Goal: Communication & Community: Participate in discussion

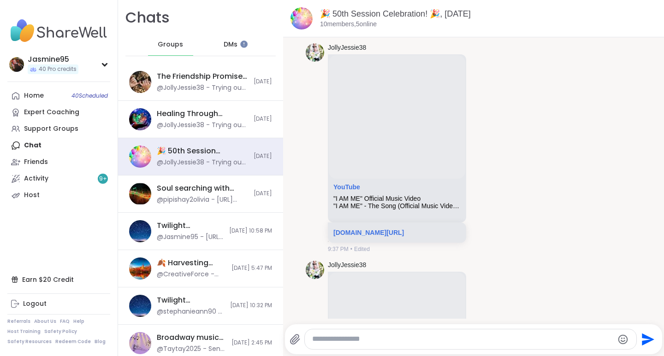
click at [78, 132] on link "Support Groups" at bounding box center [58, 129] width 103 height 17
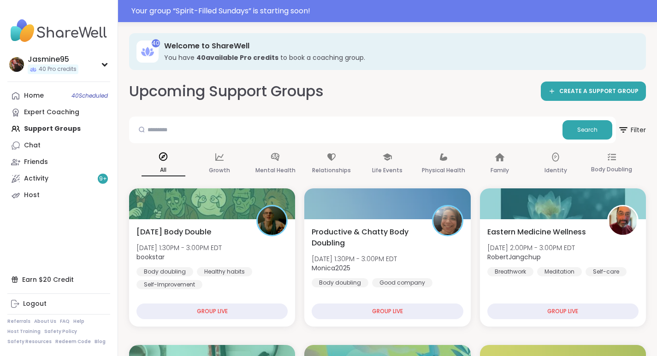
click at [295, 12] on div "Your group “ Spirit-Filled Sundays ” is starting soon!" at bounding box center [391, 11] width 520 height 11
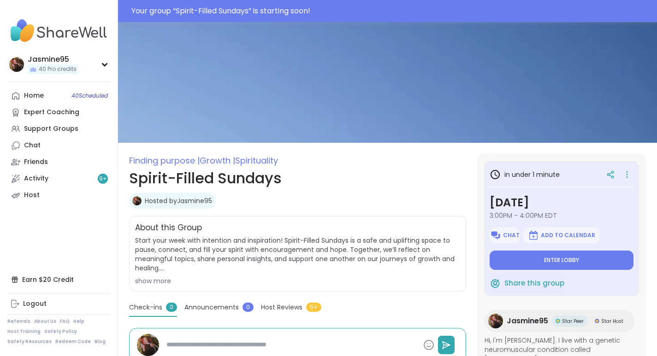
click at [574, 260] on span "Enter lobby" at bounding box center [561, 260] width 35 height 7
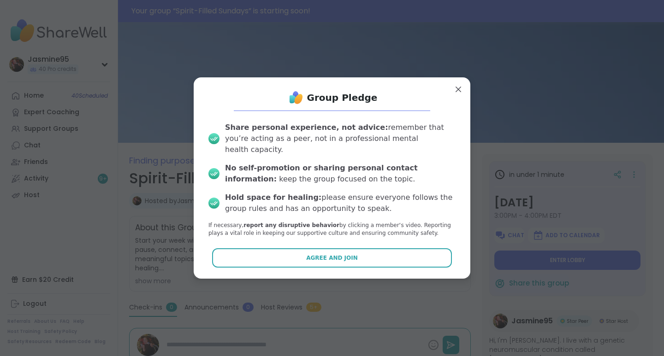
click at [328, 254] on span "Agree and Join" at bounding box center [332, 258] width 52 height 8
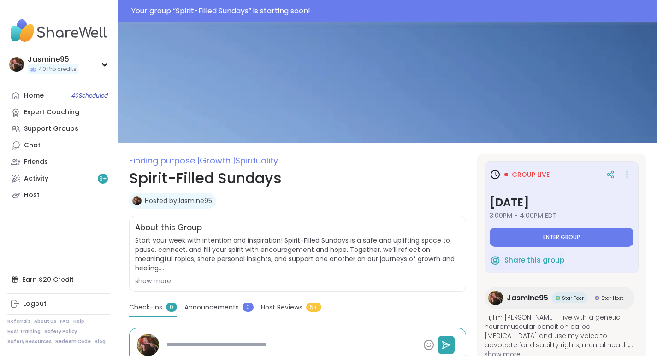
type textarea "*"
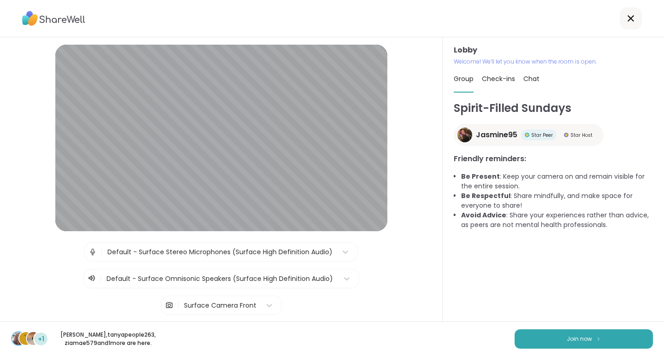
click at [580, 341] on span "Join now" at bounding box center [578, 339] width 25 height 8
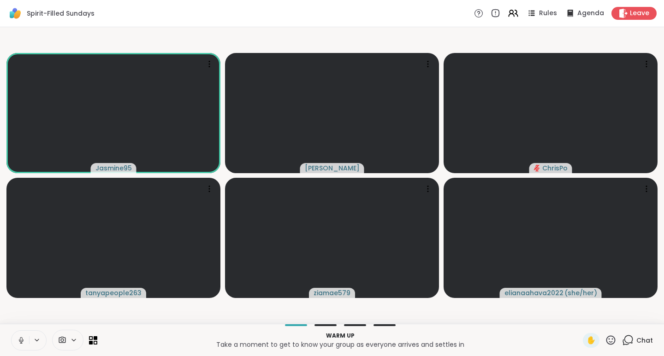
click at [606, 342] on icon at bounding box center [610, 340] width 9 height 9
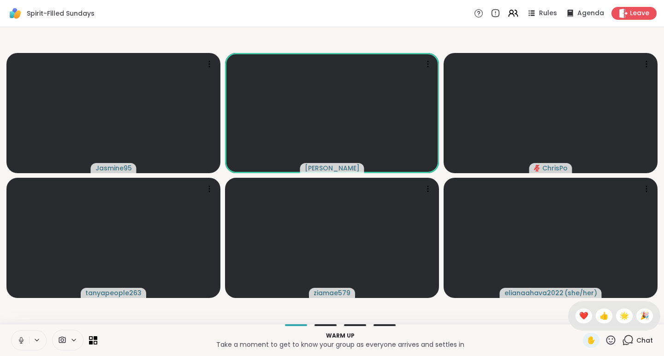
click at [579, 315] on span "❤️" at bounding box center [583, 316] width 9 height 11
click at [605, 341] on icon at bounding box center [611, 341] width 12 height 12
click at [619, 316] on span "🌟" at bounding box center [623, 316] width 9 height 11
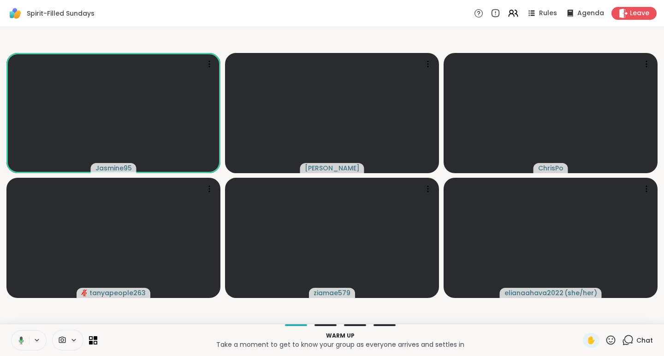
click at [605, 342] on icon at bounding box center [611, 341] width 12 height 12
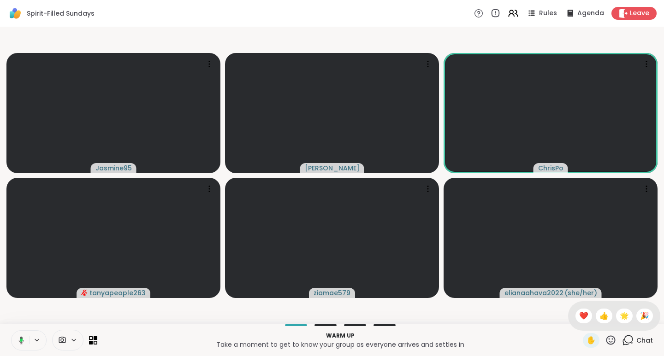
click at [579, 316] on span "❤️" at bounding box center [583, 316] width 9 height 11
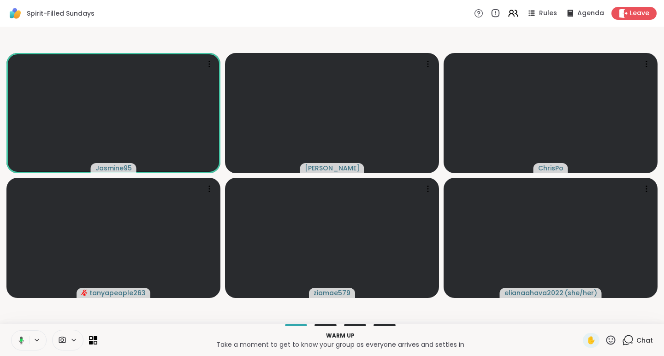
click at [636, 339] on span "Chat" at bounding box center [644, 340] width 17 height 9
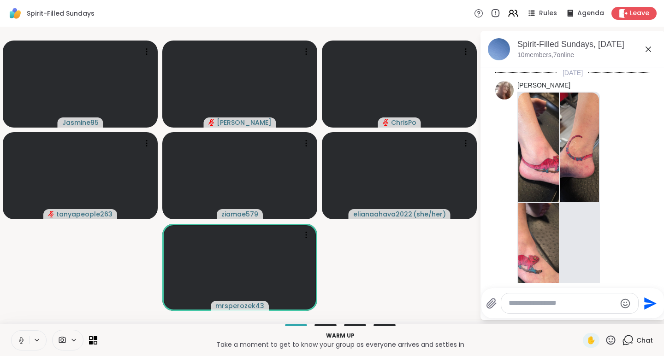
click at [539, 165] on img at bounding box center [538, 148] width 41 height 110
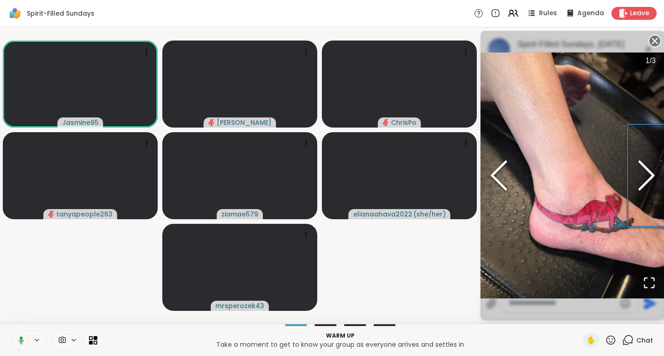
click at [647, 181] on polyline "Next Slide" at bounding box center [646, 176] width 14 height 28
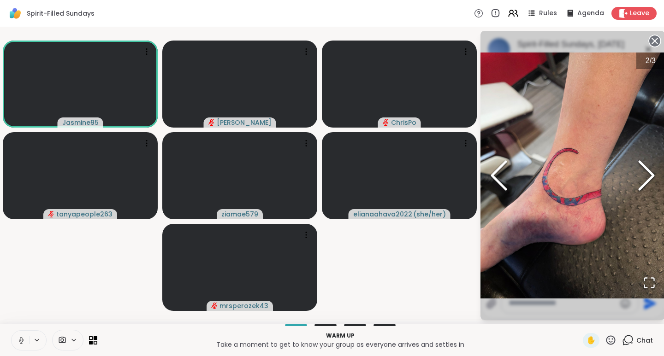
click at [647, 169] on polyline "Next Slide" at bounding box center [646, 176] width 14 height 28
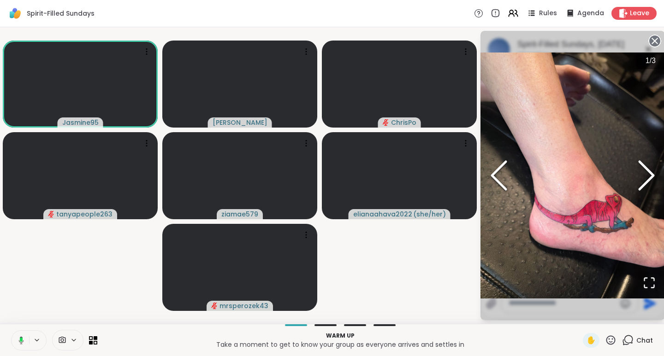
click at [654, 41] on icon at bounding box center [654, 41] width 13 height 13
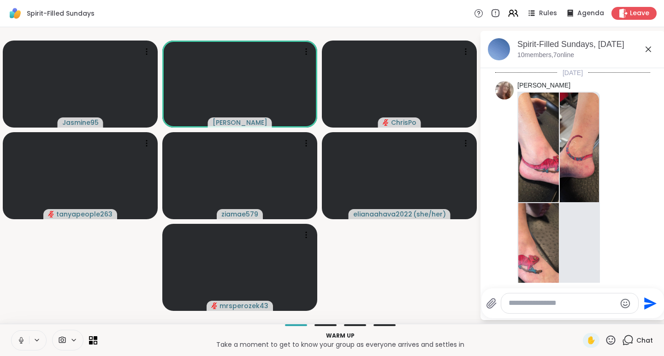
click at [605, 342] on icon at bounding box center [611, 341] width 12 height 12
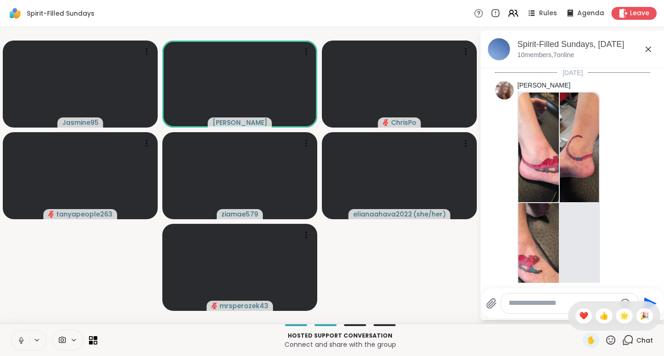
click at [579, 317] on span "❤️" at bounding box center [583, 316] width 9 height 11
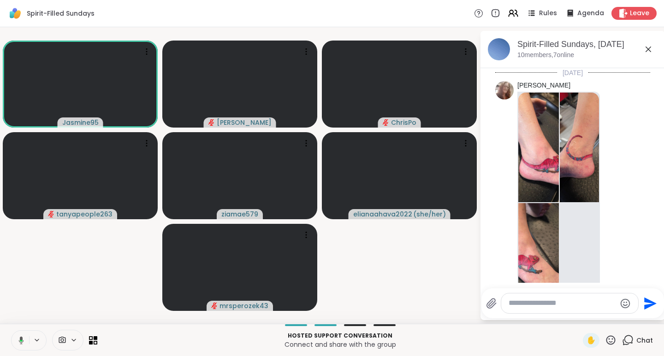
click at [542, 12] on span "Rules" at bounding box center [548, 13] width 18 height 9
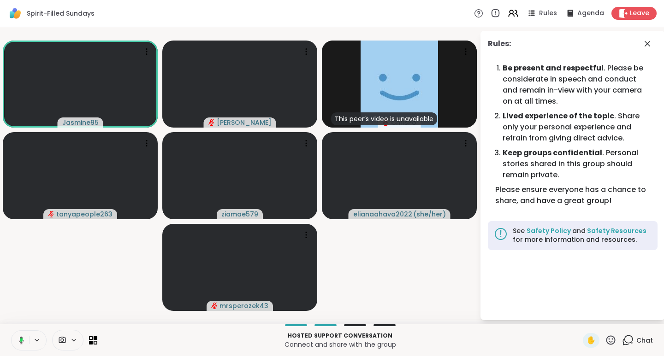
click at [636, 339] on span "Chat" at bounding box center [644, 340] width 17 height 9
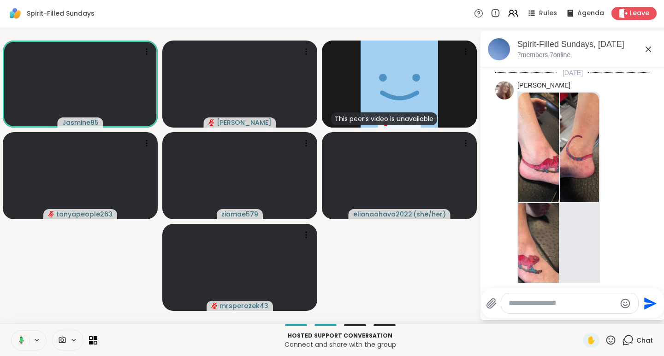
scroll to position [189, 0]
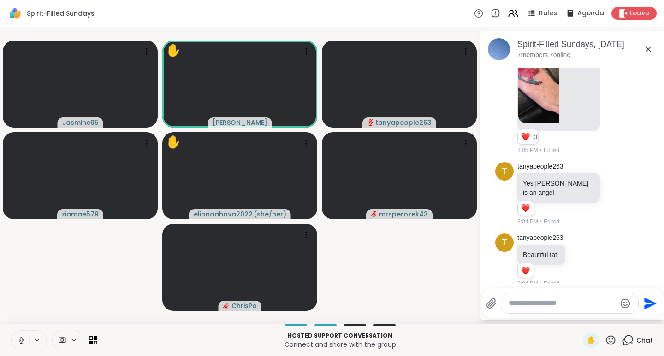
click at [606, 340] on icon at bounding box center [610, 340] width 9 height 9
click at [579, 314] on span "❤️" at bounding box center [583, 316] width 9 height 11
click at [605, 338] on icon at bounding box center [611, 341] width 12 height 12
click at [619, 315] on span "🌟" at bounding box center [623, 316] width 9 height 11
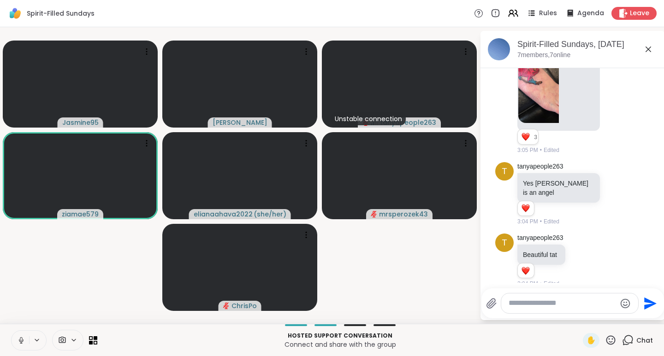
click at [605, 341] on icon at bounding box center [611, 341] width 12 height 12
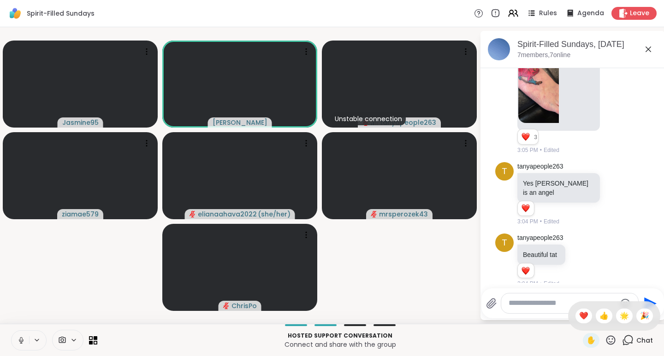
click at [640, 319] on span "🎉" at bounding box center [644, 316] width 9 height 11
click at [605, 342] on icon at bounding box center [611, 341] width 12 height 12
click at [579, 314] on span "❤️" at bounding box center [583, 316] width 9 height 11
click at [605, 342] on icon at bounding box center [611, 341] width 12 height 12
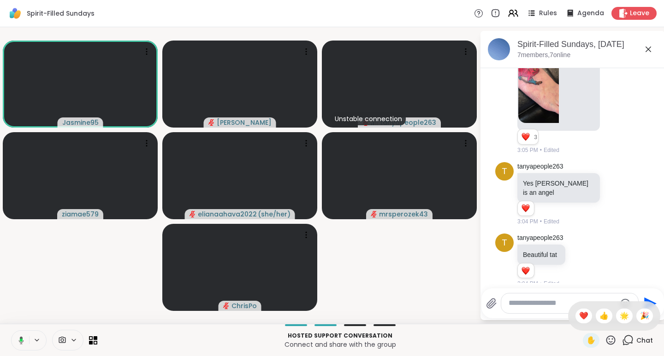
click at [619, 315] on span "🌟" at bounding box center [623, 316] width 9 height 11
click at [605, 342] on icon at bounding box center [611, 341] width 12 height 12
click at [612, 189] on icon at bounding box center [616, 193] width 8 height 9
click at [612, 175] on div "Select Reaction: Heart" at bounding box center [616, 179] width 8 height 8
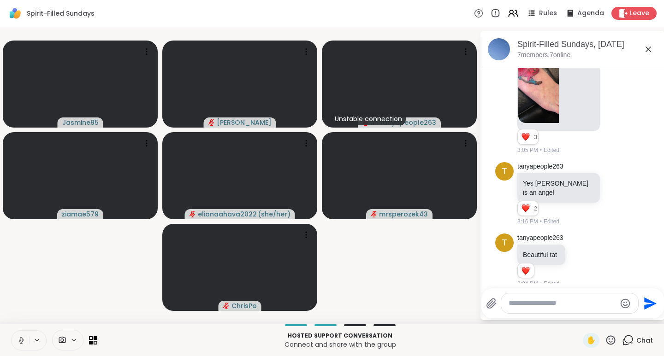
click at [605, 340] on icon at bounding box center [611, 341] width 12 height 12
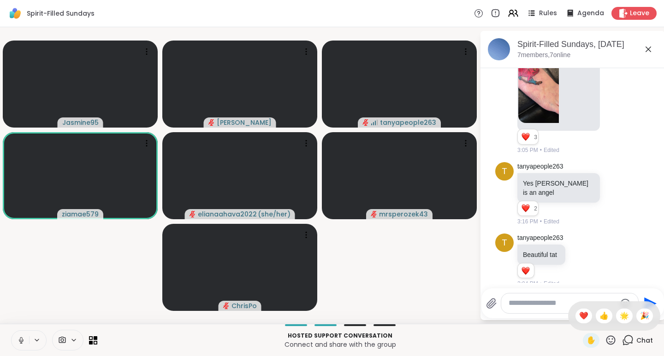
click at [579, 317] on span "❤️" at bounding box center [583, 316] width 9 height 11
click at [606, 343] on icon at bounding box center [611, 341] width 12 height 12
click at [579, 315] on span "❤️" at bounding box center [583, 316] width 9 height 11
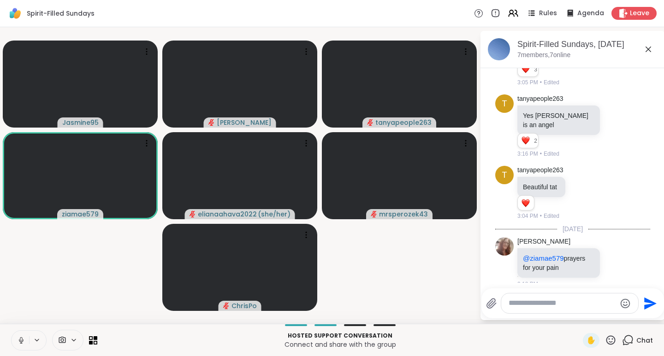
click at [605, 340] on icon at bounding box center [611, 341] width 12 height 12
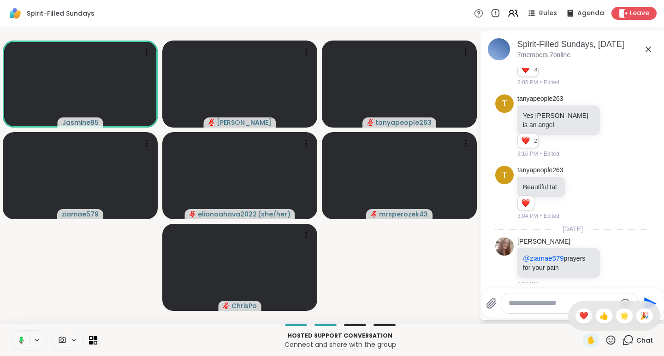
click at [579, 311] on span "❤️" at bounding box center [583, 316] width 9 height 11
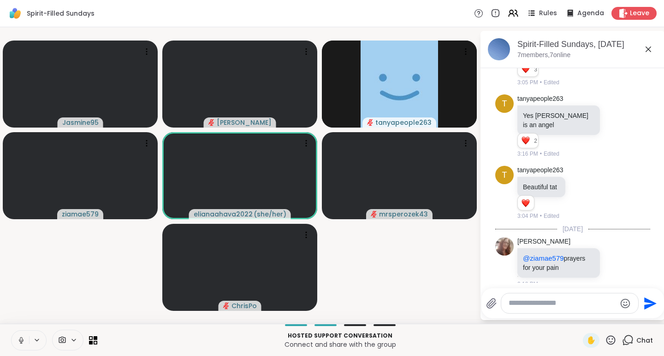
click at [606, 336] on icon at bounding box center [610, 340] width 9 height 9
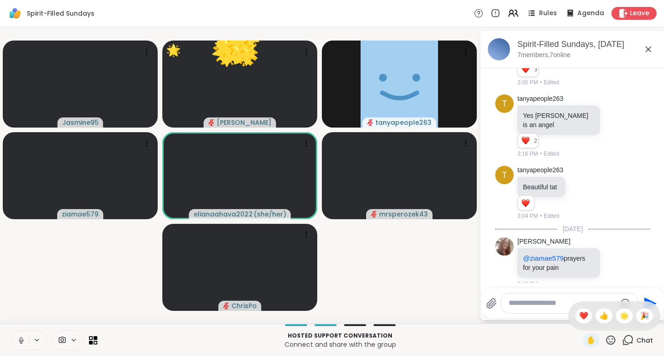
click at [579, 317] on span "❤️" at bounding box center [583, 316] width 9 height 11
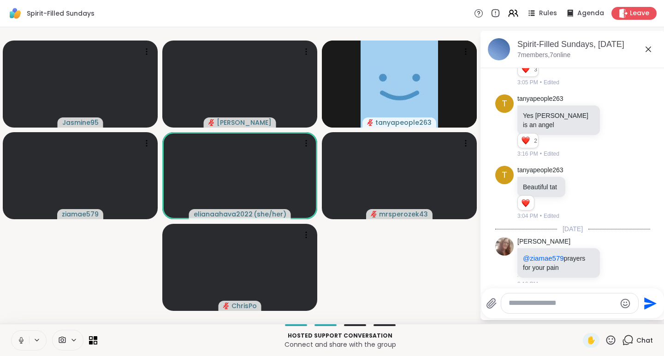
click at [605, 341] on icon at bounding box center [611, 341] width 12 height 12
click at [579, 314] on span "❤️" at bounding box center [583, 316] width 9 height 11
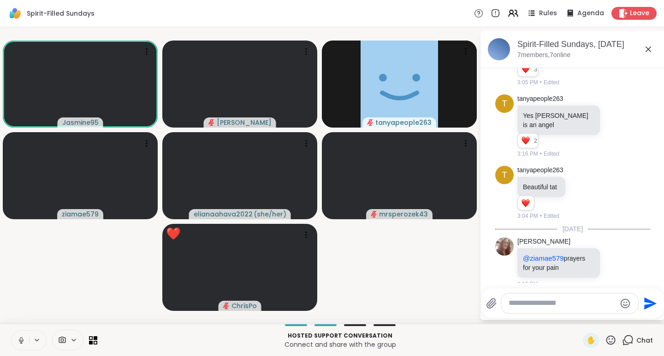
click at [605, 341] on icon at bounding box center [611, 341] width 12 height 12
click at [619, 316] on span "🌟" at bounding box center [623, 316] width 9 height 11
click at [606, 339] on icon at bounding box center [610, 340] width 9 height 9
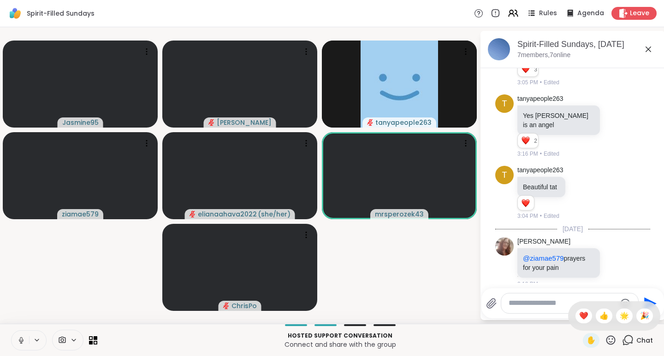
click at [579, 314] on span "❤️" at bounding box center [583, 316] width 9 height 11
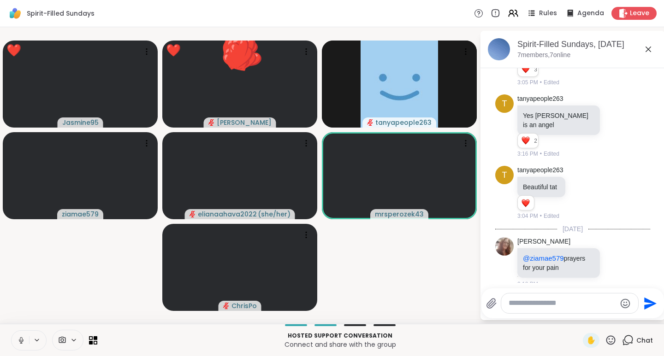
click at [605, 339] on icon at bounding box center [611, 341] width 12 height 12
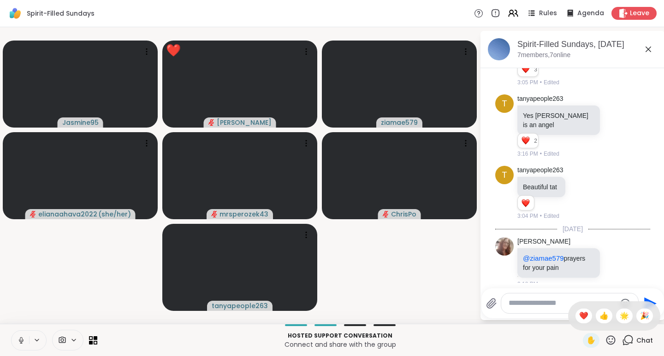
click at [619, 316] on span "🌟" at bounding box center [623, 316] width 9 height 11
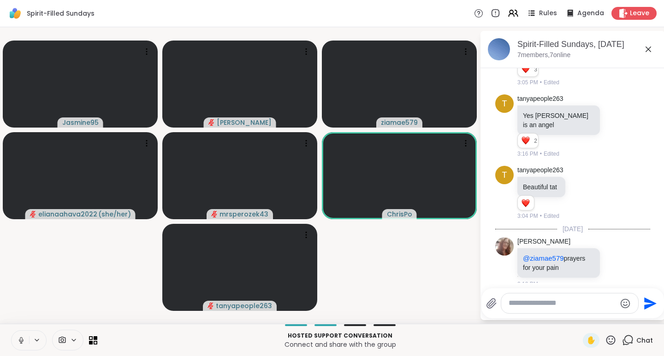
click at [606, 342] on icon at bounding box center [610, 340] width 9 height 9
click at [579, 318] on span "❤️" at bounding box center [583, 316] width 9 height 11
click at [605, 342] on icon at bounding box center [611, 341] width 12 height 12
click at [619, 315] on span "🌟" at bounding box center [623, 316] width 9 height 11
click at [606, 342] on icon at bounding box center [610, 340] width 9 height 9
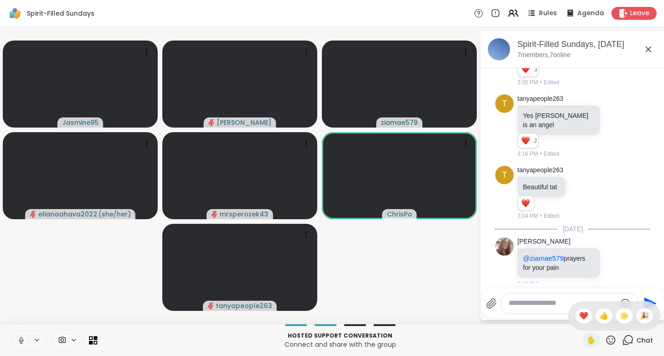
click at [599, 319] on span "👍" at bounding box center [603, 316] width 9 height 11
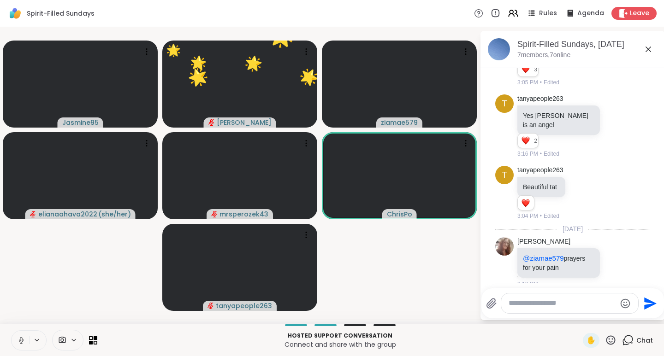
click at [605, 343] on icon at bounding box center [611, 341] width 12 height 12
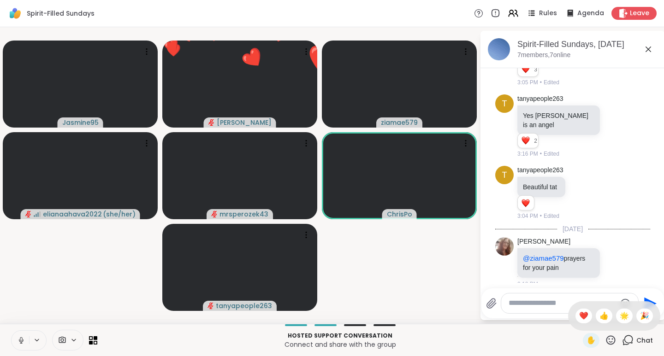
click at [579, 315] on span "❤️" at bounding box center [583, 316] width 9 height 11
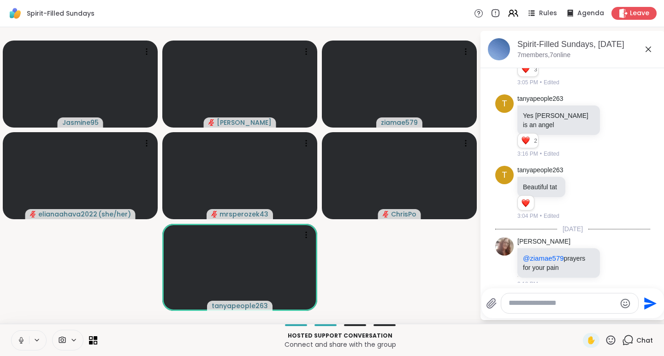
click at [606, 342] on icon at bounding box center [610, 340] width 9 height 9
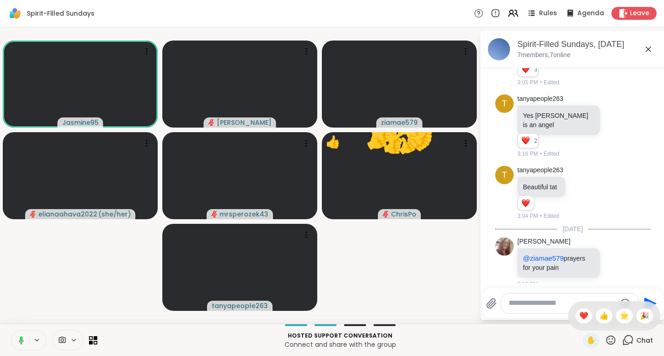
click at [579, 315] on span "❤️" at bounding box center [583, 316] width 9 height 11
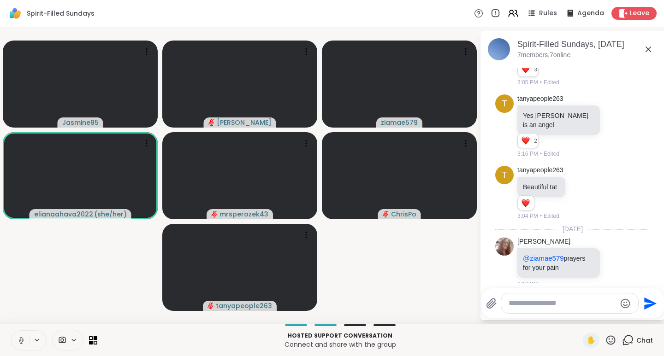
click at [605, 340] on icon at bounding box center [611, 341] width 12 height 12
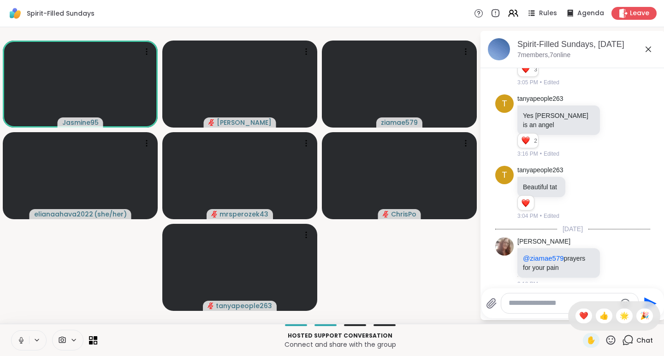
click at [579, 315] on span "❤️" at bounding box center [583, 316] width 9 height 11
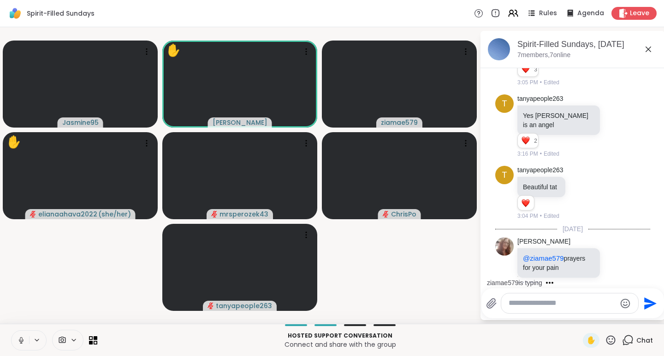
click at [606, 342] on icon at bounding box center [610, 340] width 9 height 9
click at [579, 315] on span "❤️" at bounding box center [583, 316] width 9 height 11
click at [605, 342] on icon at bounding box center [611, 341] width 12 height 12
click at [579, 315] on span "❤️" at bounding box center [583, 316] width 9 height 11
click at [605, 341] on icon at bounding box center [611, 341] width 12 height 12
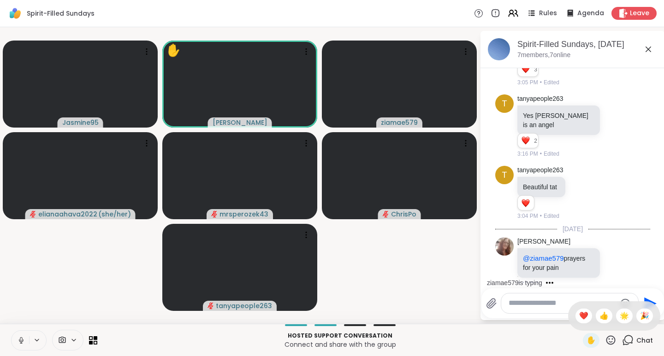
click at [640, 316] on span "🎉" at bounding box center [644, 316] width 9 height 11
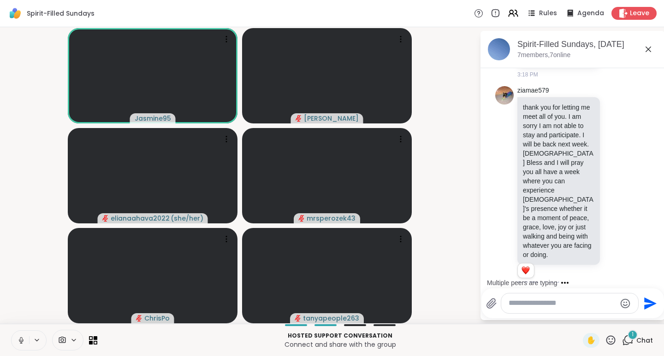
scroll to position [516, 0]
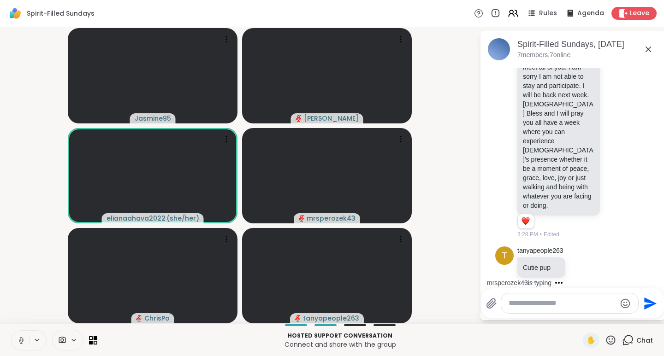
click at [605, 341] on icon at bounding box center [611, 341] width 12 height 12
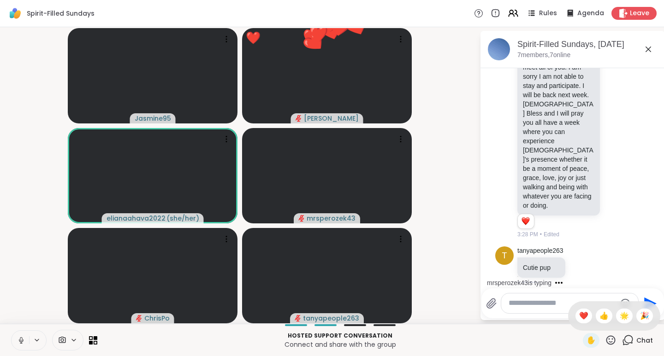
click at [579, 316] on span "❤️" at bounding box center [583, 316] width 9 height 11
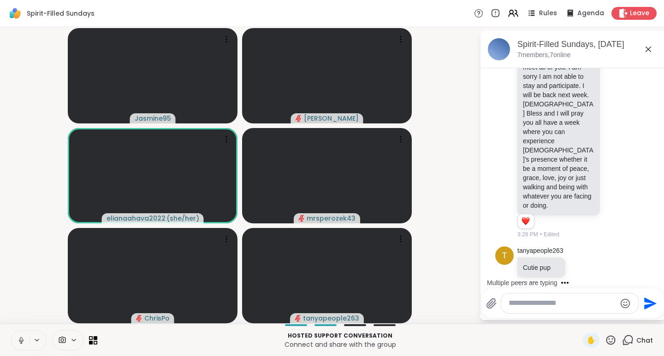
click at [605, 340] on icon at bounding box center [611, 341] width 12 height 12
click at [579, 317] on span "❤️" at bounding box center [583, 316] width 9 height 11
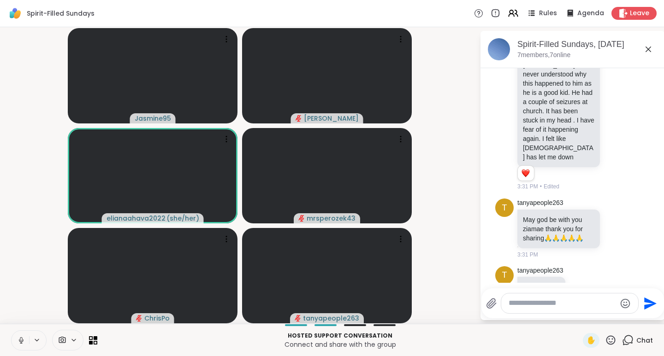
scroll to position [822, 0]
click at [605, 343] on icon at bounding box center [611, 341] width 12 height 12
click at [579, 316] on span "❤️" at bounding box center [583, 316] width 9 height 11
click at [605, 340] on icon at bounding box center [611, 341] width 12 height 12
click at [599, 315] on span "👍" at bounding box center [603, 316] width 9 height 11
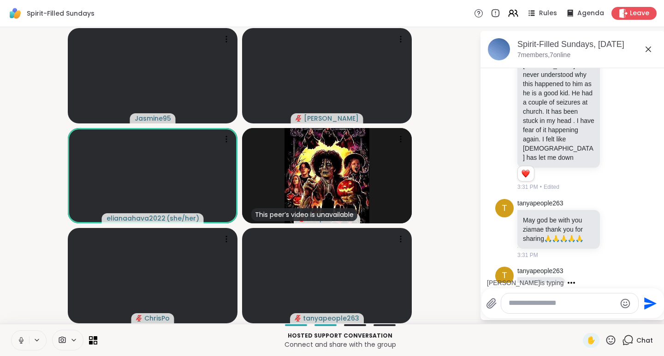
click at [605, 341] on icon at bounding box center [611, 341] width 12 height 12
click at [619, 314] on span "🌟" at bounding box center [623, 316] width 9 height 11
click at [605, 340] on icon at bounding box center [611, 341] width 12 height 12
click at [579, 314] on span "❤️" at bounding box center [583, 316] width 9 height 11
click at [605, 339] on icon at bounding box center [611, 341] width 12 height 12
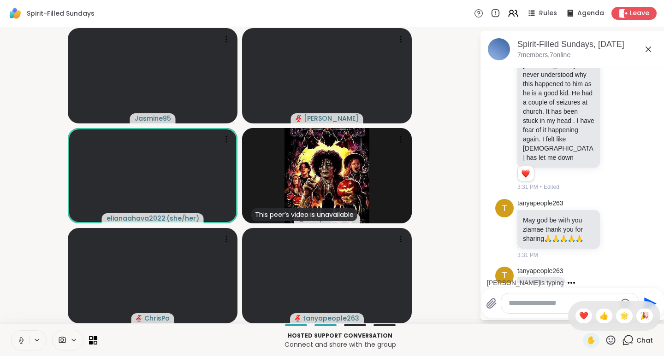
click at [640, 313] on span "🎉" at bounding box center [644, 316] width 9 height 11
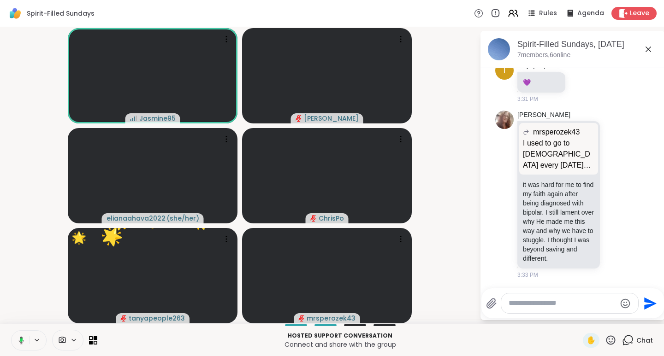
scroll to position [1099, 0]
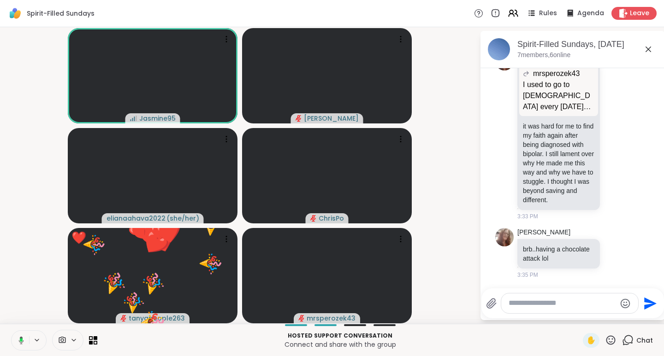
click at [446, 126] on video-player-container "Jasmine95 dodi elianaahava2022 ( she/her ) ChrisPo ❤️ tanyapeople263 🌟 🌟 🌟 🌟 🌟 …" at bounding box center [240, 175] width 468 height 289
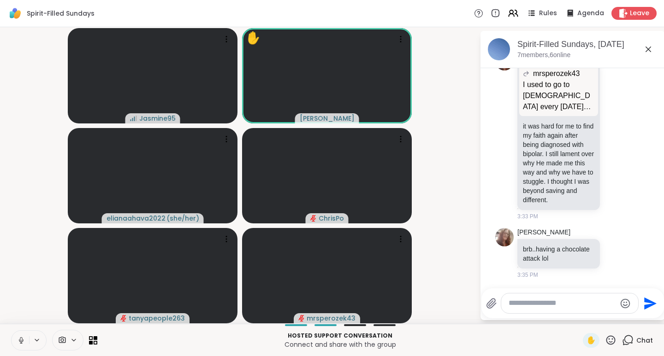
click at [605, 341] on icon at bounding box center [611, 341] width 12 height 12
click at [575, 312] on div "❤️" at bounding box center [583, 316] width 17 height 15
click at [606, 342] on icon at bounding box center [610, 340] width 9 height 9
click at [619, 315] on span "🌟" at bounding box center [623, 316] width 9 height 11
click at [614, 254] on icon at bounding box center [615, 254] width 3 height 1
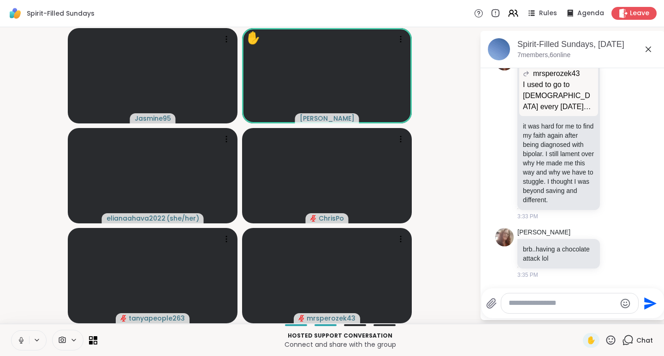
click at [571, 240] on div "Select Reaction: Joy" at bounding box center [575, 239] width 8 height 8
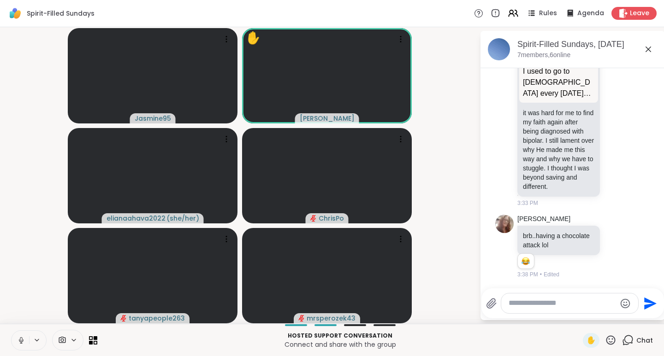
click at [605, 341] on icon at bounding box center [611, 341] width 12 height 12
click at [579, 319] on span "❤️" at bounding box center [583, 316] width 9 height 11
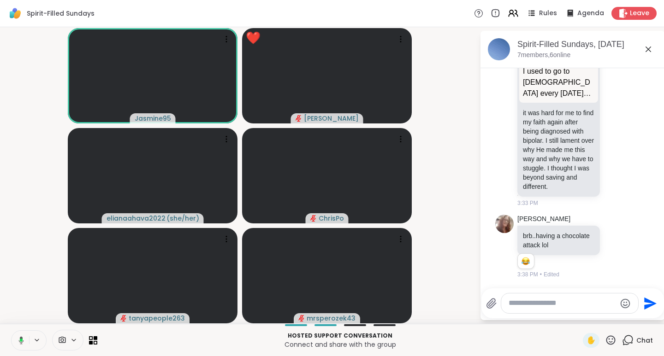
click at [606, 342] on icon at bounding box center [610, 340] width 9 height 9
click at [619, 316] on span "🌟" at bounding box center [623, 316] width 9 height 11
click at [605, 341] on icon at bounding box center [611, 341] width 12 height 12
click at [579, 317] on span "❤️" at bounding box center [583, 316] width 9 height 11
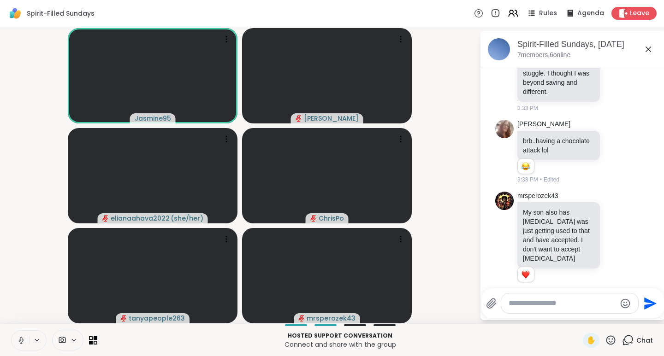
scroll to position [1221, 0]
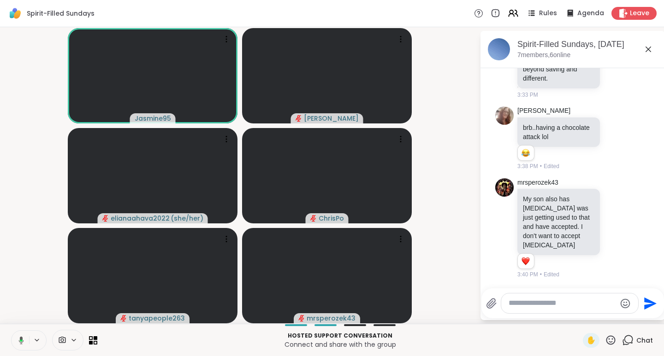
click at [612, 228] on icon at bounding box center [616, 228] width 8 height 9
click at [612, 213] on div "Select Reaction: Heart" at bounding box center [616, 213] width 8 height 8
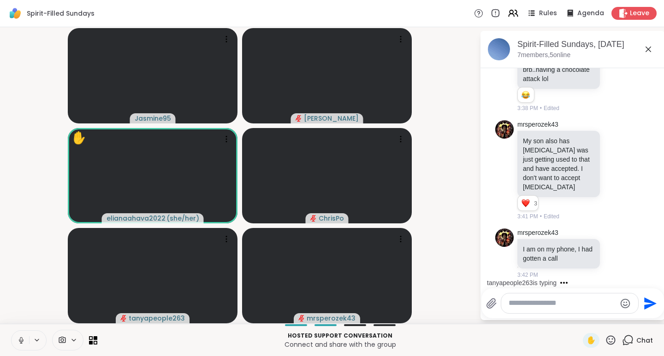
click at [605, 339] on icon at bounding box center [611, 341] width 12 height 12
click at [579, 317] on span "❤️" at bounding box center [583, 316] width 9 height 11
click at [605, 341] on icon at bounding box center [611, 341] width 12 height 12
click at [599, 314] on span "👍" at bounding box center [603, 316] width 9 height 11
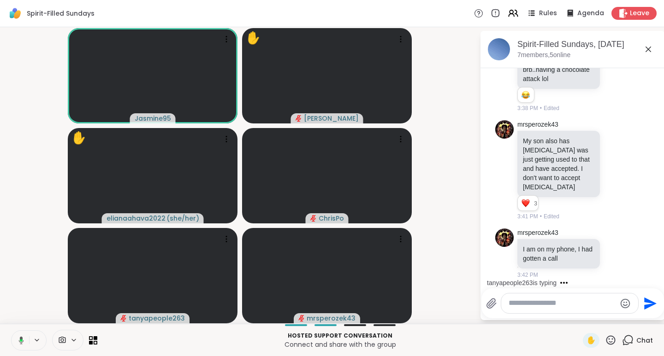
click at [606, 342] on icon at bounding box center [610, 340] width 9 height 9
click at [619, 316] on span "🌟" at bounding box center [623, 316] width 9 height 11
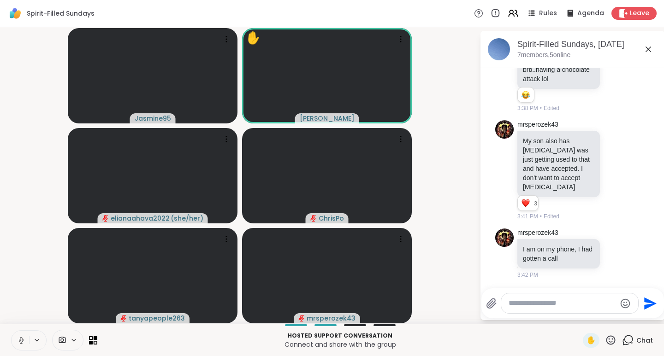
click at [605, 340] on icon at bounding box center [611, 341] width 12 height 12
click at [579, 318] on span "❤️" at bounding box center [583, 316] width 9 height 11
click at [605, 340] on icon at bounding box center [611, 341] width 12 height 12
click at [619, 311] on span "🌟" at bounding box center [623, 316] width 9 height 11
click at [605, 341] on icon at bounding box center [611, 341] width 12 height 12
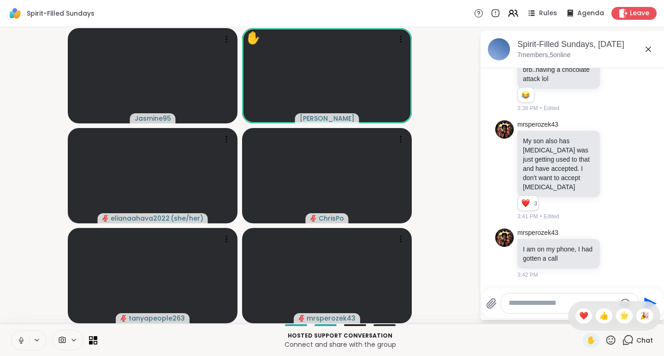
click at [640, 315] on span "🎉" at bounding box center [644, 316] width 9 height 11
click at [605, 340] on icon at bounding box center [611, 341] width 12 height 12
click at [579, 315] on span "❤️" at bounding box center [583, 316] width 9 height 11
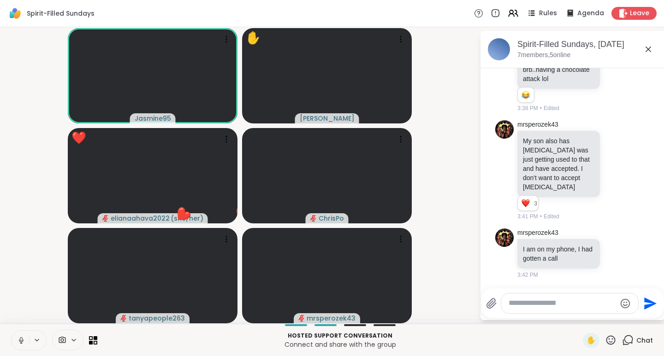
click at [606, 339] on icon at bounding box center [610, 340] width 9 height 9
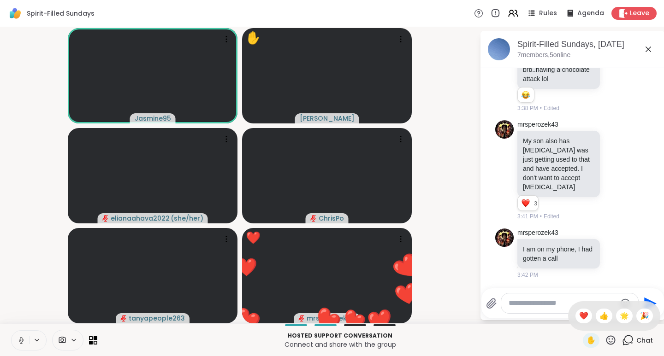
click at [599, 317] on span "👍" at bounding box center [603, 316] width 9 height 11
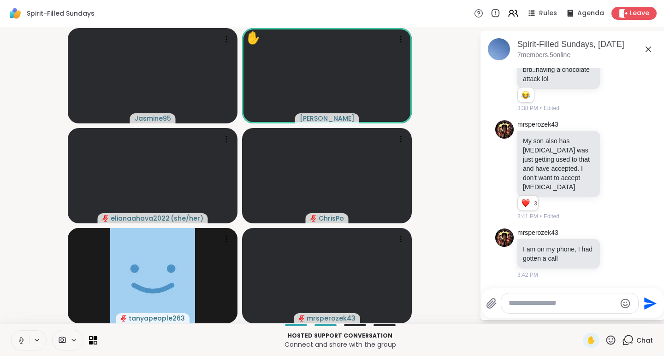
click at [605, 341] on icon at bounding box center [611, 341] width 12 height 12
click at [579, 317] on span "❤️" at bounding box center [583, 316] width 9 height 11
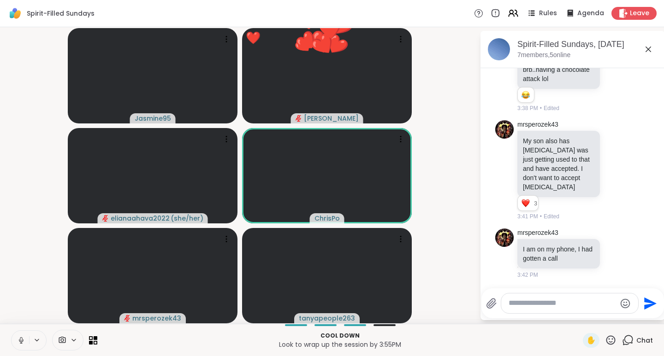
click at [606, 342] on icon at bounding box center [610, 340] width 9 height 9
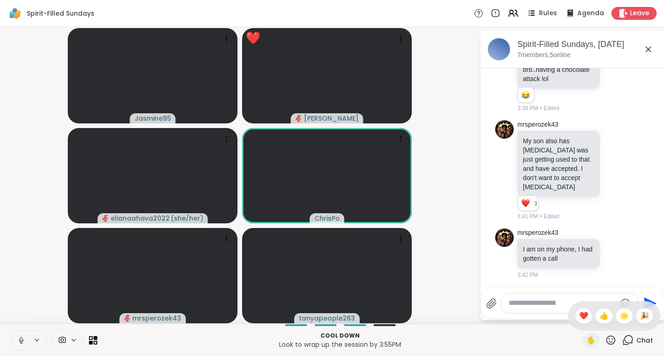
click at [579, 317] on span "❤️" at bounding box center [583, 316] width 9 height 11
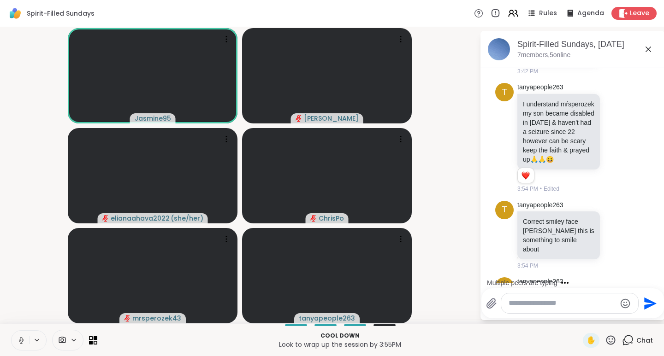
scroll to position [1532, 0]
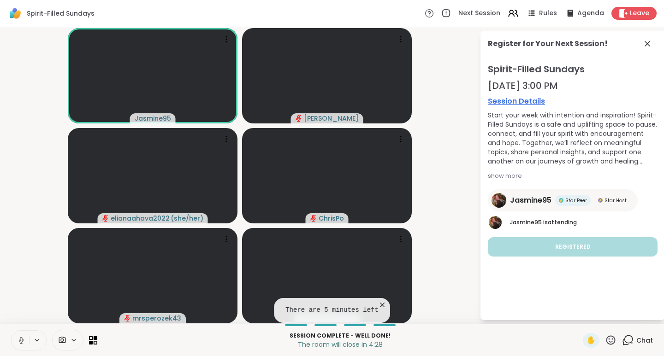
click at [606, 342] on icon at bounding box center [610, 340] width 9 height 9
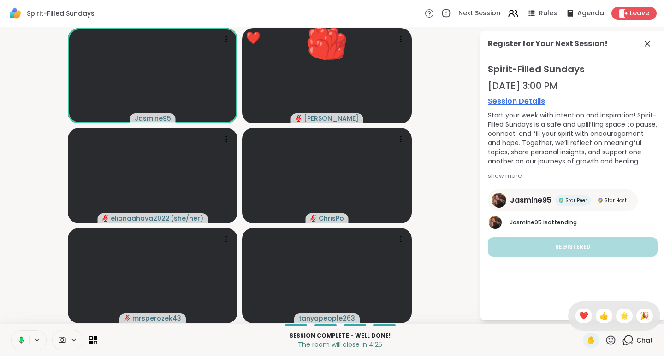
click at [579, 316] on span "❤️" at bounding box center [583, 316] width 9 height 11
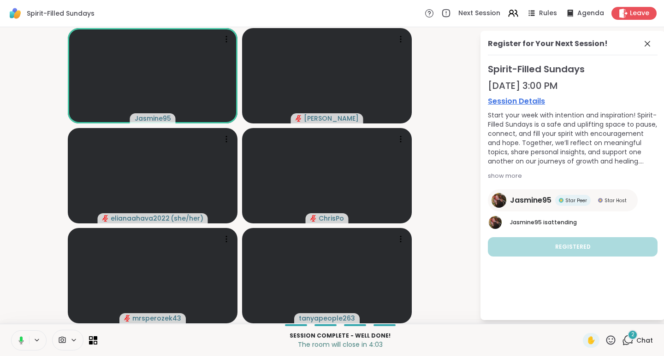
click at [636, 336] on span "Chat" at bounding box center [644, 340] width 17 height 9
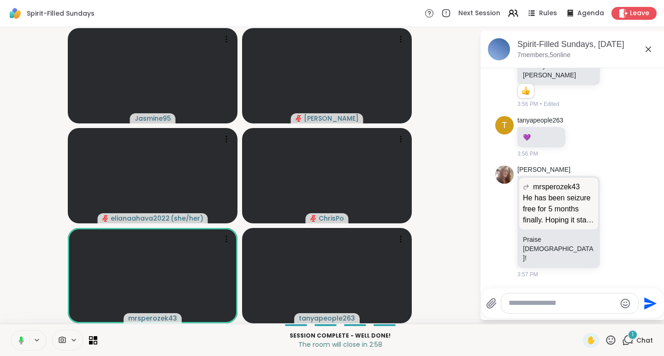
scroll to position [2028, 0]
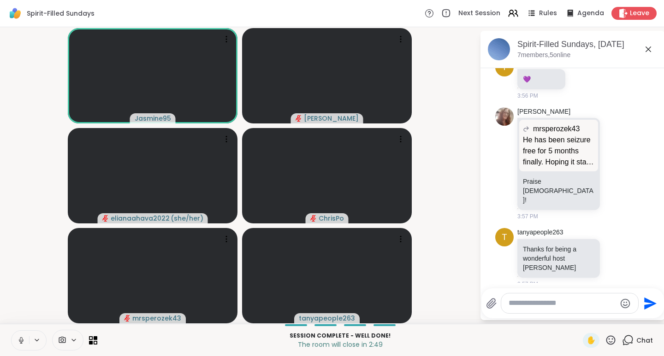
click at [612, 254] on icon at bounding box center [616, 258] width 8 height 9
click at [612, 239] on div "Select Reaction: Heart" at bounding box center [616, 243] width 8 height 8
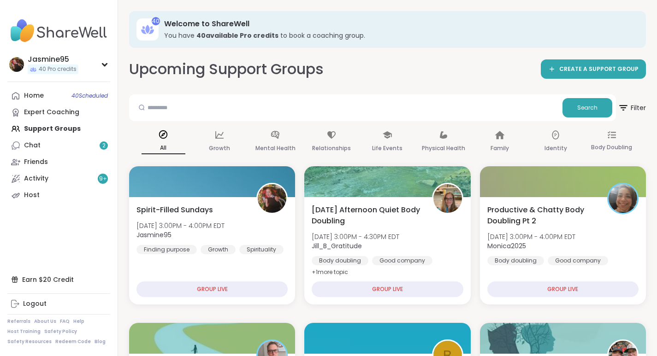
click at [264, 335] on div at bounding box center [212, 338] width 166 height 31
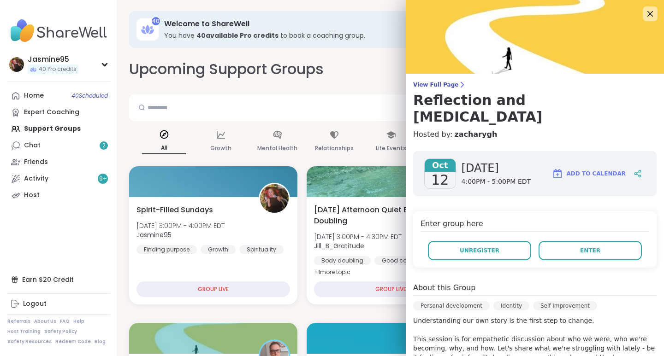
click at [469, 247] on span "Unregister" at bounding box center [480, 251] width 40 height 8
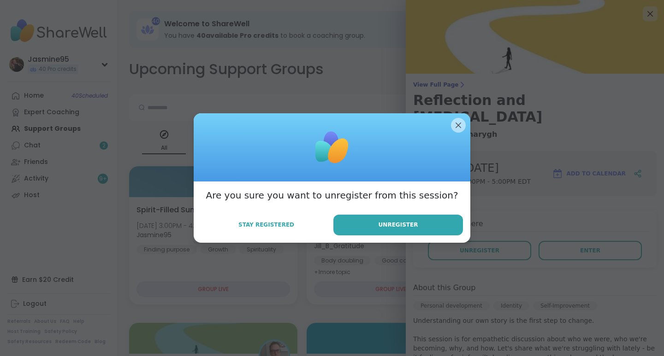
click at [394, 231] on button "Unregister" at bounding box center [398, 225] width 130 height 21
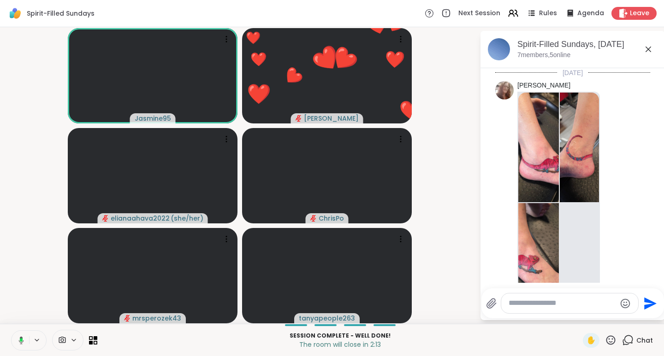
scroll to position [2042, 0]
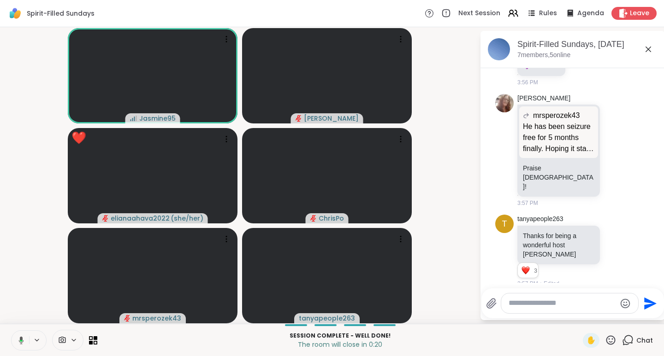
click at [606, 342] on icon at bounding box center [610, 340] width 9 height 9
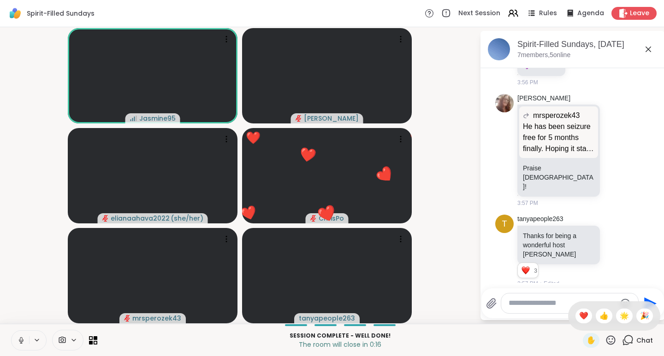
click at [578, 318] on div "❤️" at bounding box center [583, 316] width 17 height 15
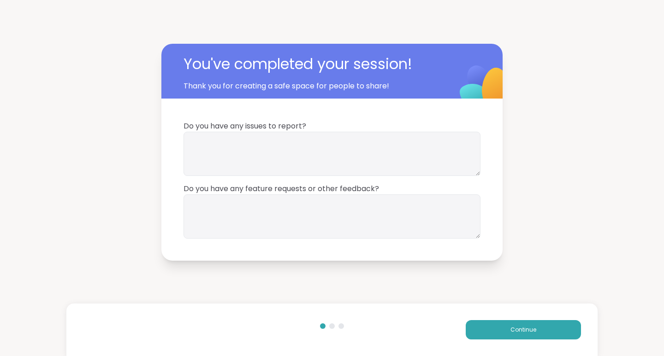
click at [524, 327] on span "Continue" at bounding box center [523, 330] width 26 height 8
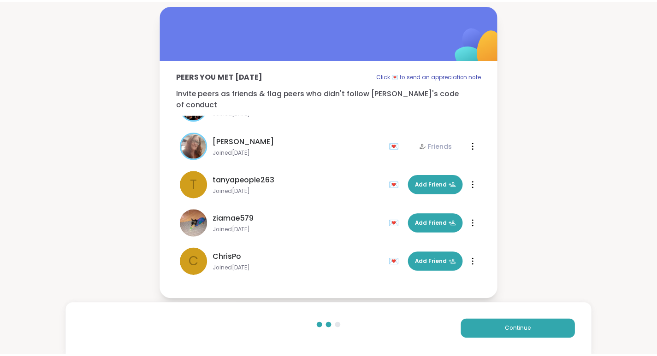
scroll to position [66, 0]
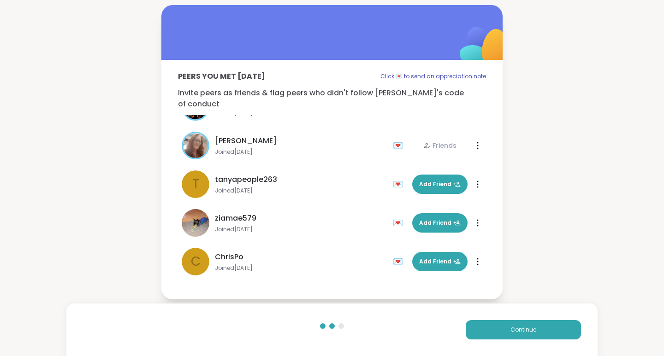
click at [435, 258] on span "Add Friend" at bounding box center [439, 262] width 41 height 8
click at [429, 220] on span "Add Friend" at bounding box center [439, 223] width 41 height 8
click at [524, 330] on span "Continue" at bounding box center [523, 330] width 26 height 8
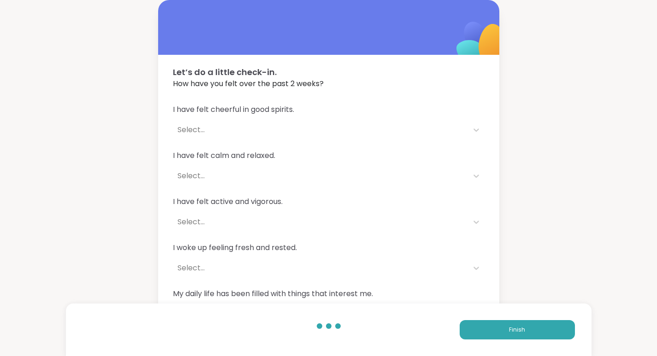
click at [520, 324] on button "Finish" at bounding box center [517, 329] width 115 height 19
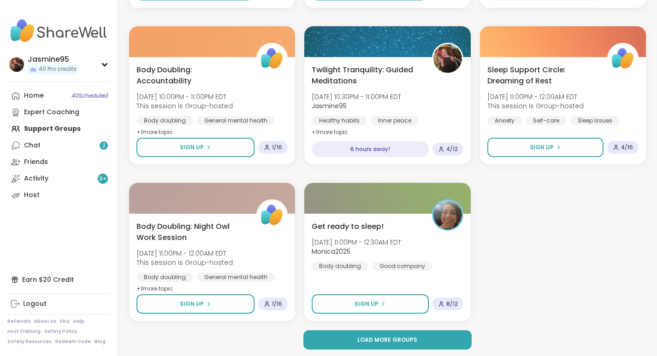
scroll to position [1710, 0]
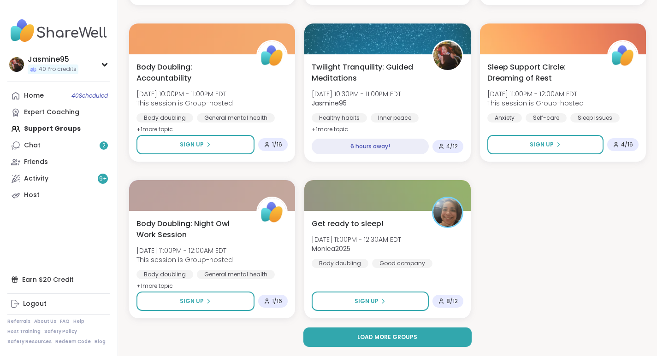
click at [382, 341] on span "Load more groups" at bounding box center [387, 337] width 60 height 8
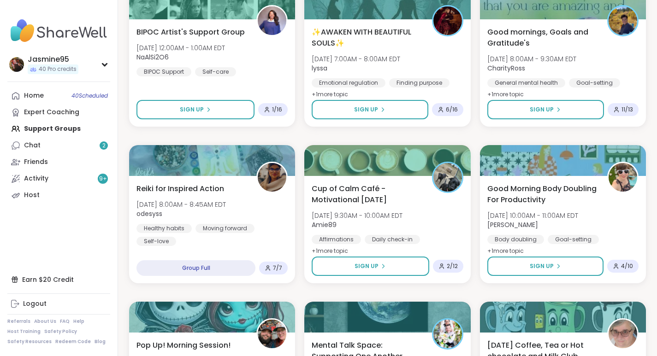
scroll to position [2058, 0]
click at [53, 144] on link "Chat 2" at bounding box center [58, 145] width 103 height 17
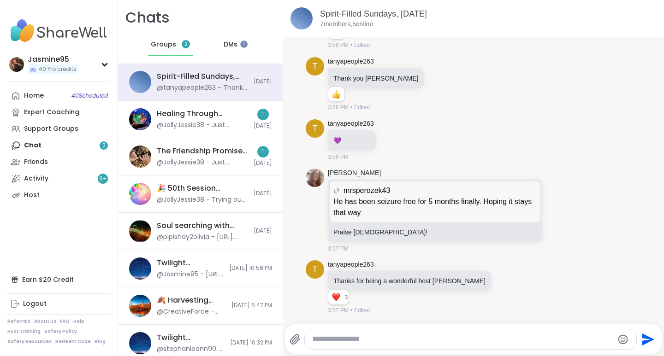
click at [513, 287] on icon at bounding box center [517, 287] width 8 height 11
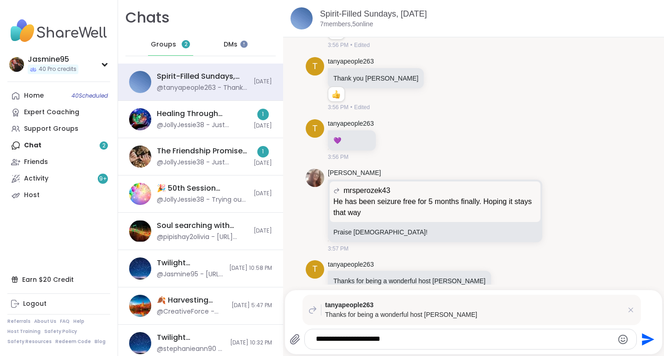
type textarea "**********"
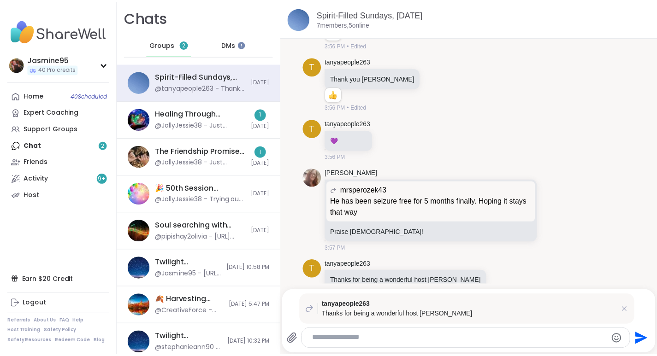
scroll to position [1556, 0]
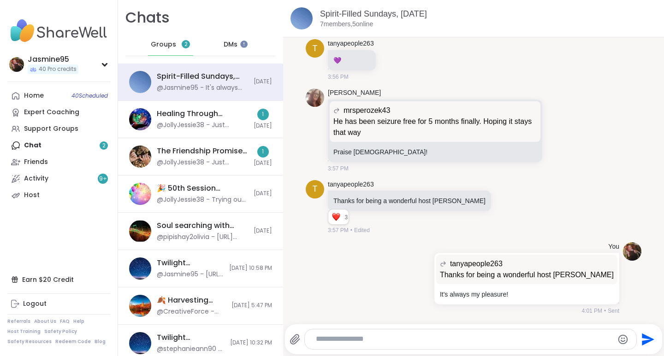
click at [59, 198] on link "Host" at bounding box center [58, 195] width 103 height 17
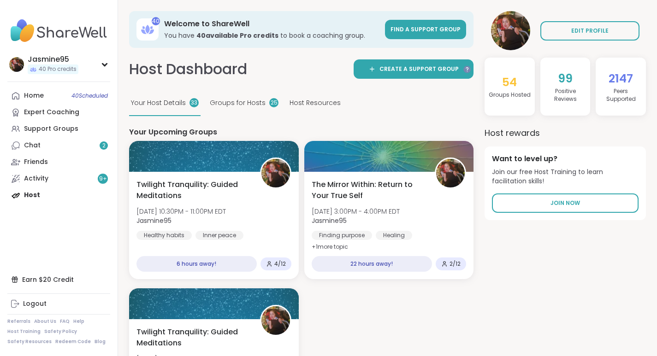
click at [43, 181] on div "Activity 9 +" at bounding box center [36, 178] width 24 height 9
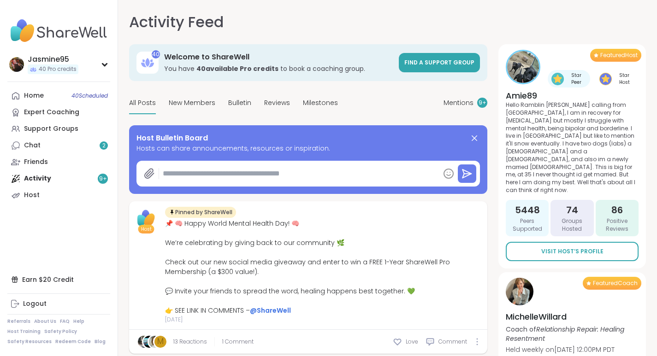
type textarea "*"
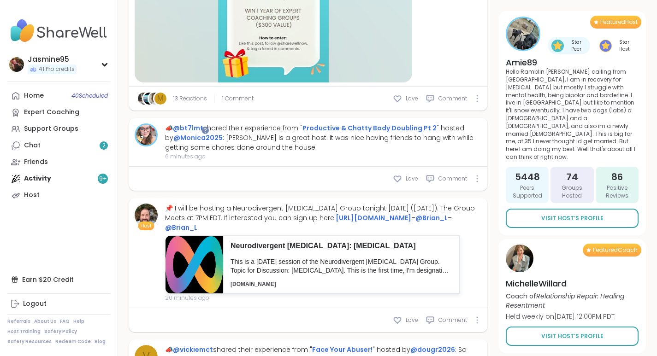
scroll to position [372, 0]
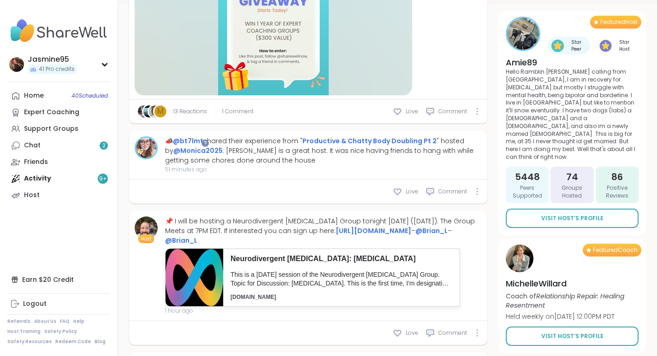
type textarea "*"
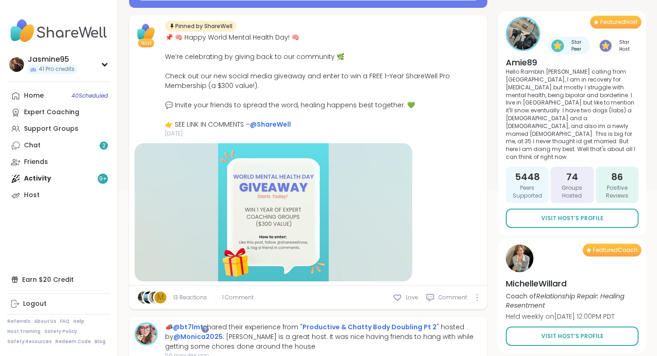
scroll to position [180, 0]
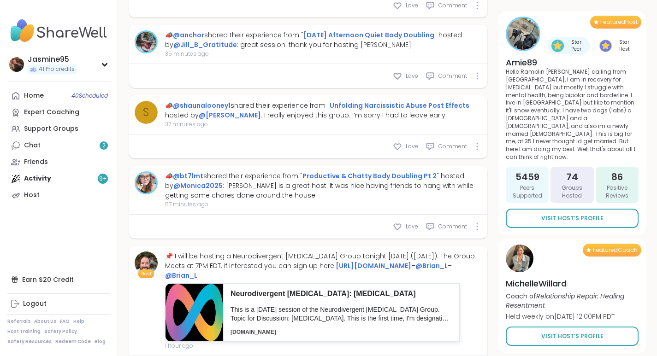
scroll to position [549, 0]
type textarea "*"
click at [106, 143] on div "2" at bounding box center [104, 146] width 8 height 8
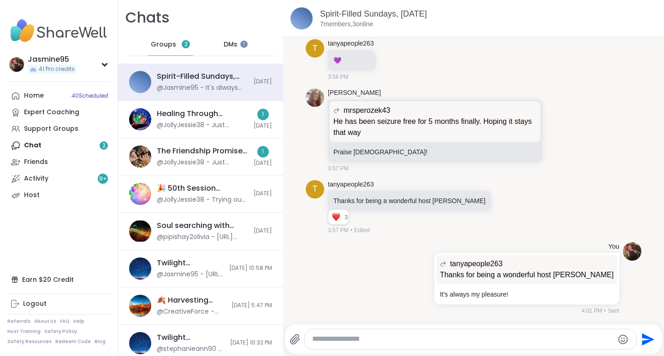
click at [191, 125] on div "@JollyJessie38 - Just created a bunch of new sessions [DATE]" at bounding box center [202, 125] width 91 height 9
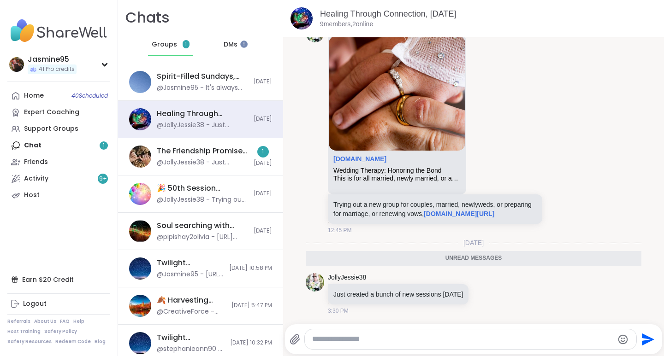
click at [193, 165] on div "@JollyJessie38 - Just created a bunch of new sessions [DATE]" at bounding box center [202, 162] width 91 height 9
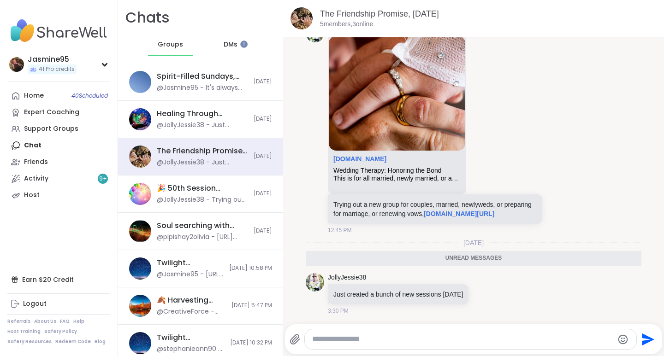
click at [204, 87] on div "@Jasmine95 - It's always my pleasure!" at bounding box center [202, 87] width 91 height 9
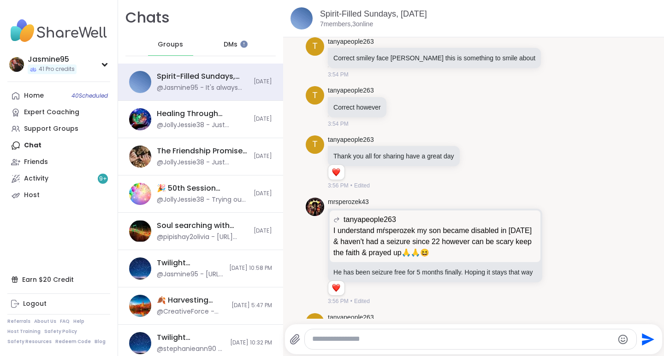
scroll to position [1217, 0]
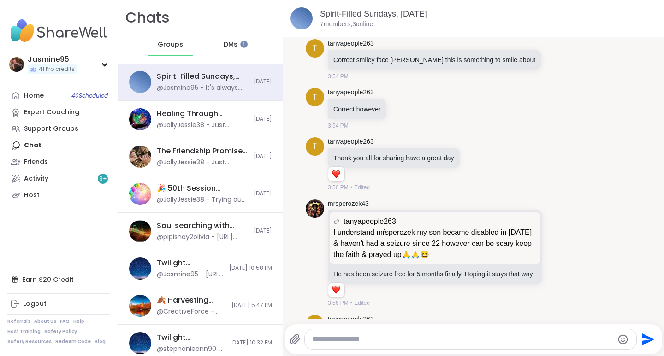
click at [554, 249] on icon at bounding box center [558, 253] width 8 height 9
click at [476, 239] on button "Select Reaction: Heart" at bounding box center [485, 239] width 18 height 18
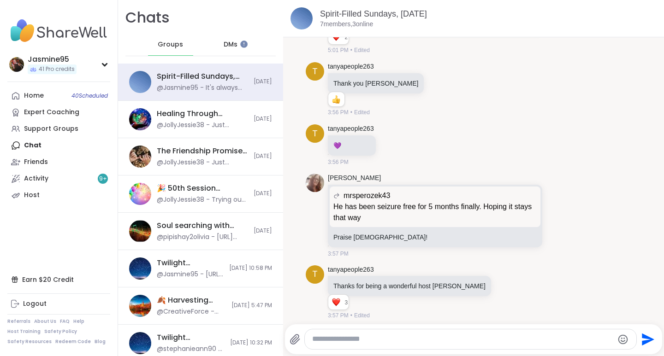
scroll to position [1470, 0]
click at [436, 90] on icon at bounding box center [440, 89] width 8 height 9
click at [436, 72] on div "Select Reaction: Heart" at bounding box center [440, 75] width 8 height 8
click at [554, 216] on icon at bounding box center [558, 215] width 8 height 9
click at [476, 199] on button "Select Reaction: Heart" at bounding box center [485, 201] width 18 height 18
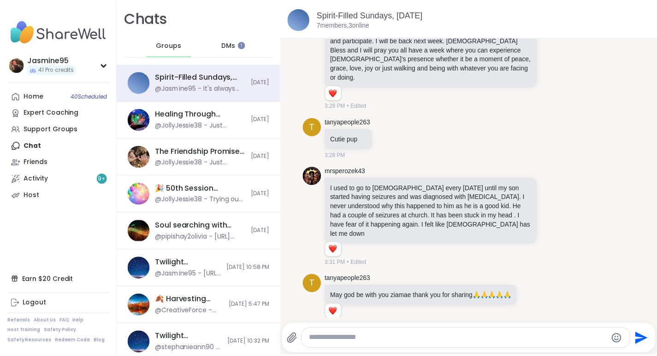
scroll to position [483, 0]
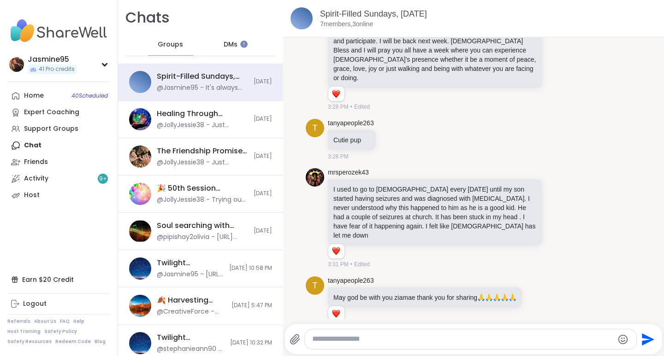
click at [56, 131] on div "Support Groups" at bounding box center [51, 128] width 54 height 9
